Goal: Information Seeking & Learning: Learn about a topic

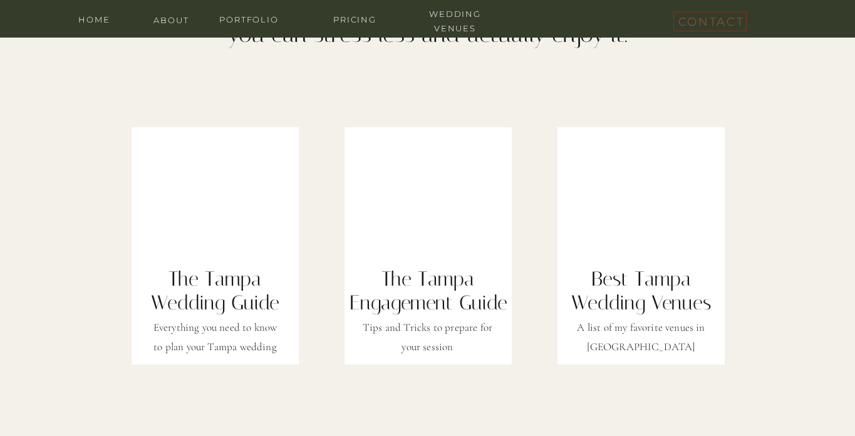
scroll to position [4242, 0]
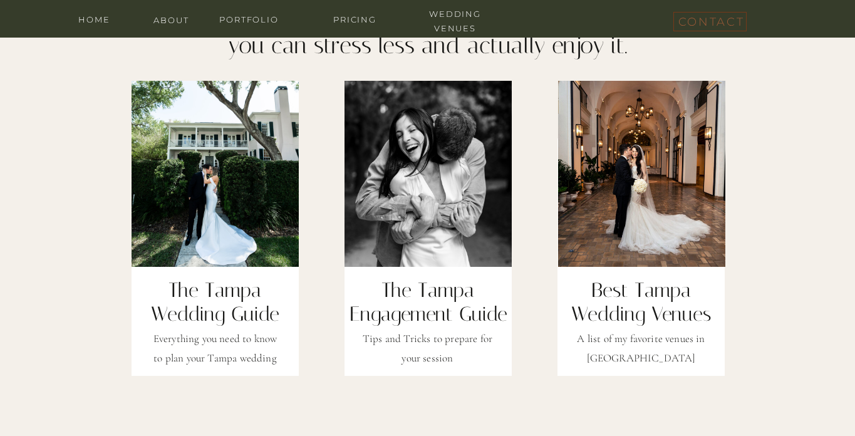
click at [611, 282] on h2 "Best Tampa Wedding Venues" at bounding box center [641, 290] width 167 height 25
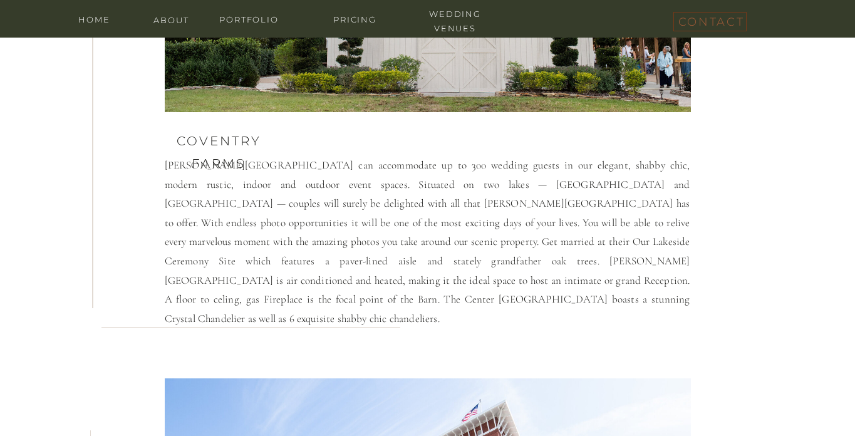
scroll to position [5921, 0]
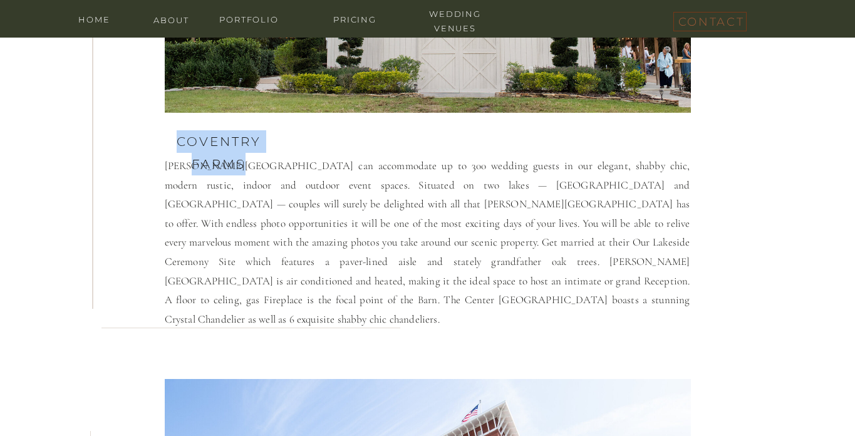
drag, startPoint x: 173, startPoint y: 137, endPoint x: 245, endPoint y: 156, distance: 74.4
click at [245, 151] on h3 "Coventry fArms" at bounding box center [219, 140] width 108 height 21
copy h3 "Coventry fArms"
drag, startPoint x: 164, startPoint y: 265, endPoint x: 236, endPoint y: 261, distance: 72.1
click at [236, 261] on p "Covington Farm can accommodate up to 300 wedding guests in our elegant, shabby …" at bounding box center [427, 214] width 525 height 115
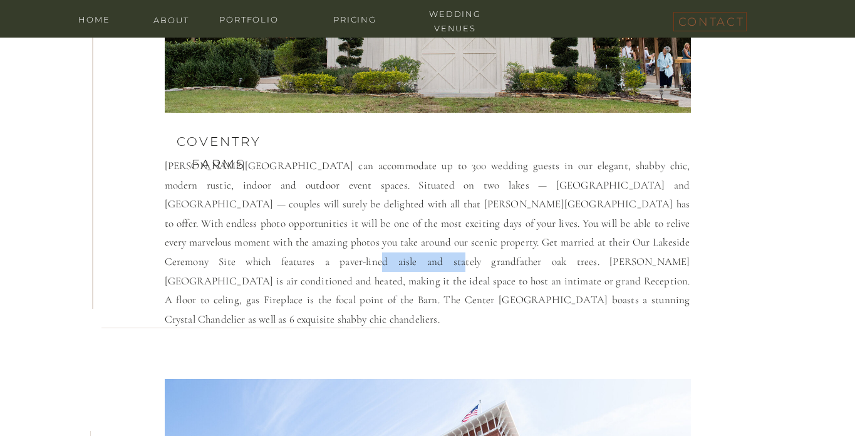
drag, startPoint x: 237, startPoint y: 261, endPoint x: 165, endPoint y: 267, distance: 71.6
click at [165, 267] on p "Covington Farm can accommodate up to 300 wedding guests in our elegant, shabby …" at bounding box center [427, 214] width 525 height 115
copy p "Covington Farm'"
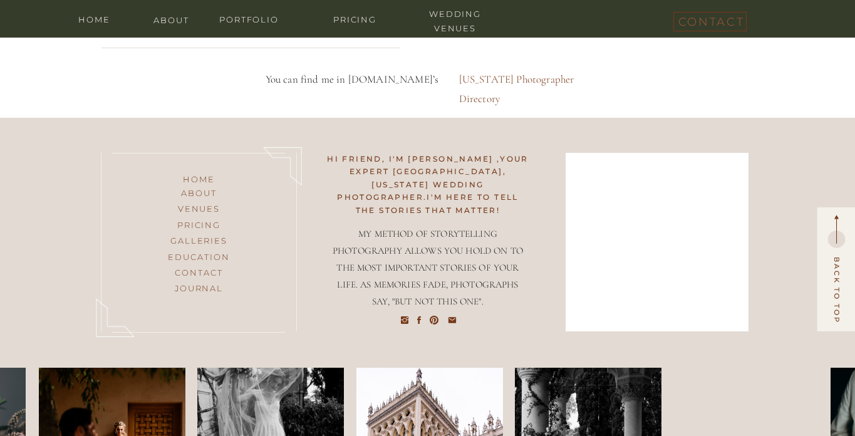
scroll to position [6771, 0]
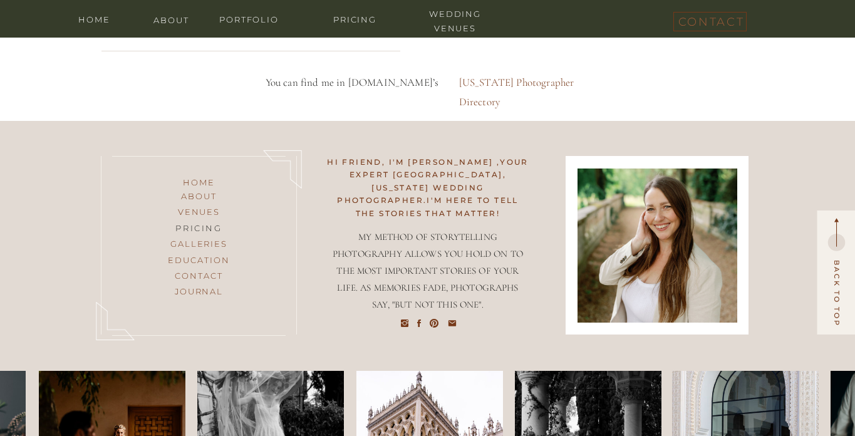
click at [186, 225] on h3 "pricing" at bounding box center [198, 229] width 101 height 16
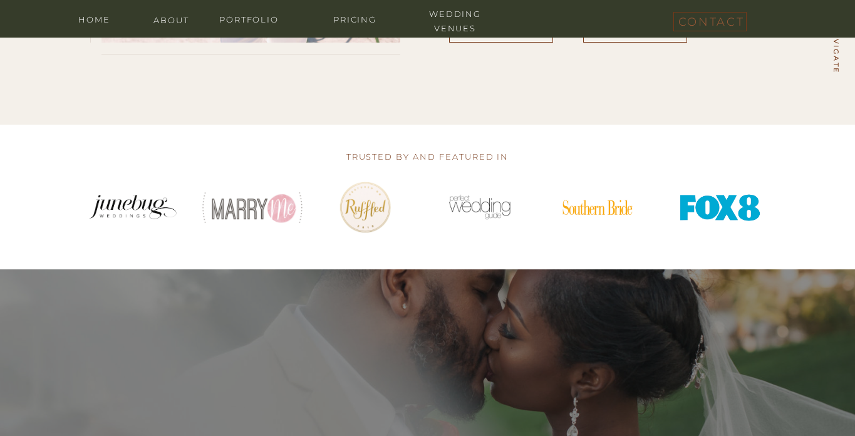
scroll to position [5237, 0]
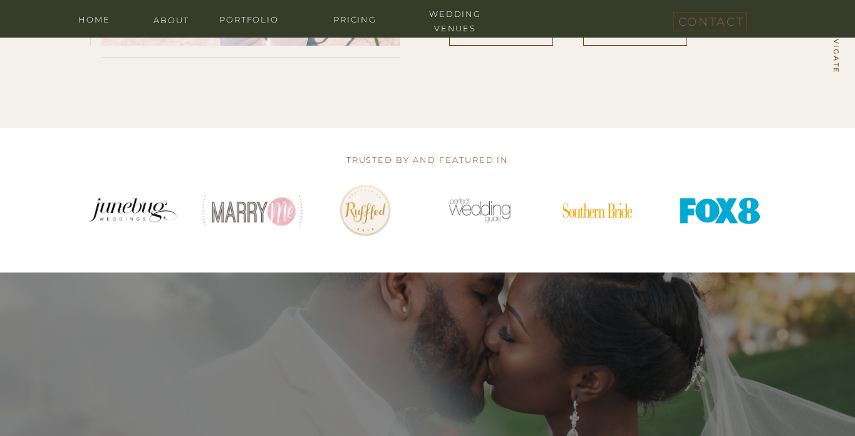
drag, startPoint x: 249, startPoint y: 210, endPoint x: 443, endPoint y: 172, distance: 198.3
drag, startPoint x: 490, startPoint y: 211, endPoint x: 522, endPoint y: 250, distance: 50.3
drag, startPoint x: 603, startPoint y: 203, endPoint x: 602, endPoint y: 239, distance: 35.7
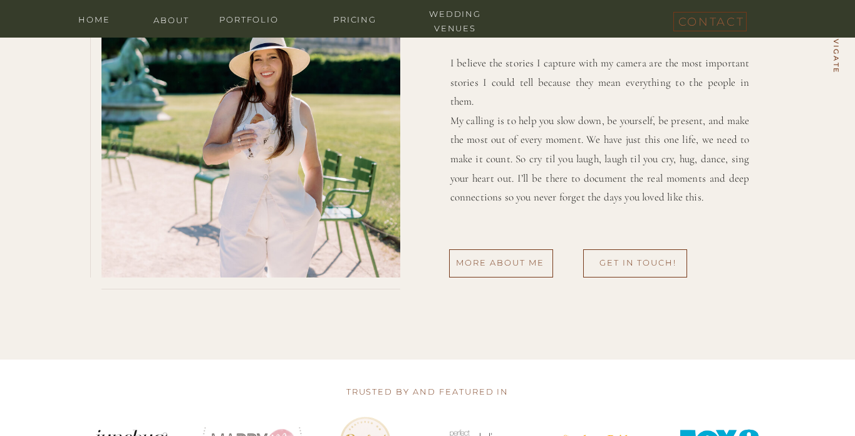
scroll to position [5001, 0]
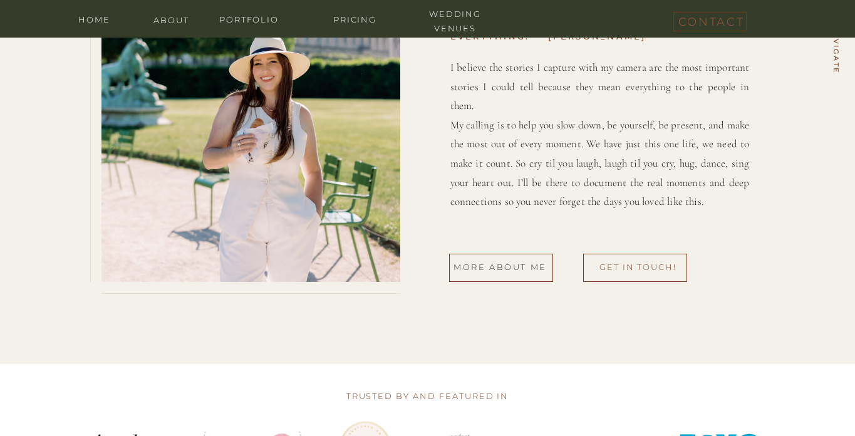
click at [516, 270] on h3 "more about me" at bounding box center [499, 268] width 101 height 16
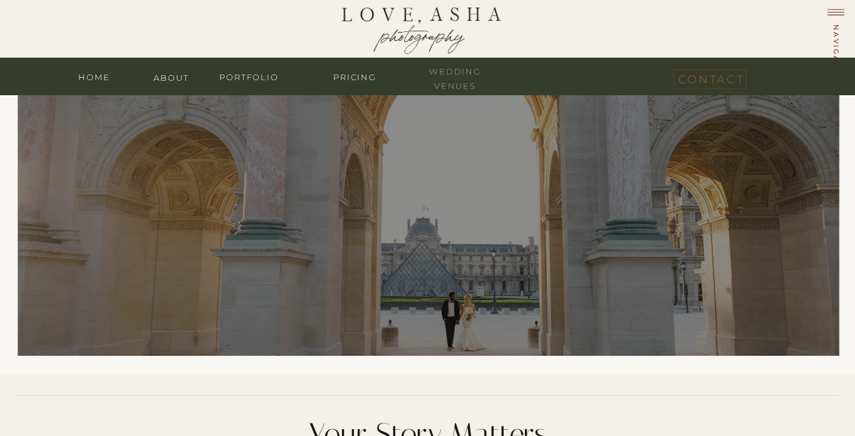
click at [461, 76] on nav "wedding venues" at bounding box center [455, 70] width 75 height 12
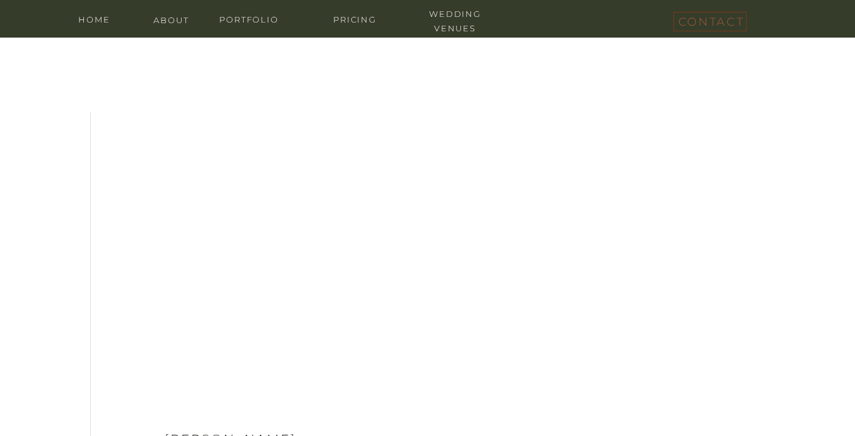
scroll to position [1394, 0]
